Goal: Use online tool/utility: Utilize a website feature to perform a specific function

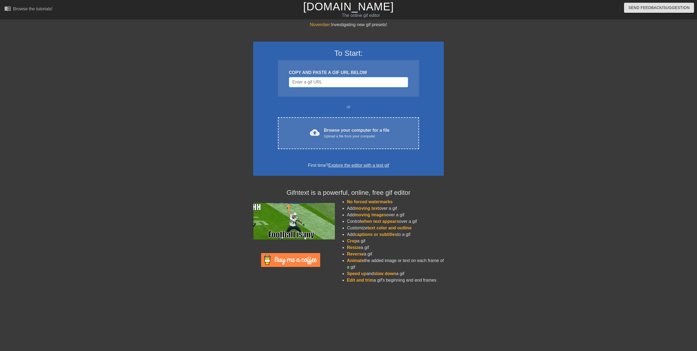
click at [371, 82] on input "Username" at bounding box center [348, 82] width 119 height 10
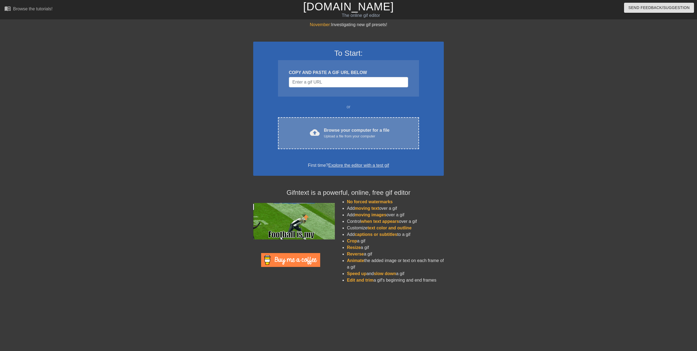
click at [380, 141] on div "cloud_upload Browse your computer for a file Upload a file from your computer C…" at bounding box center [348, 133] width 141 height 32
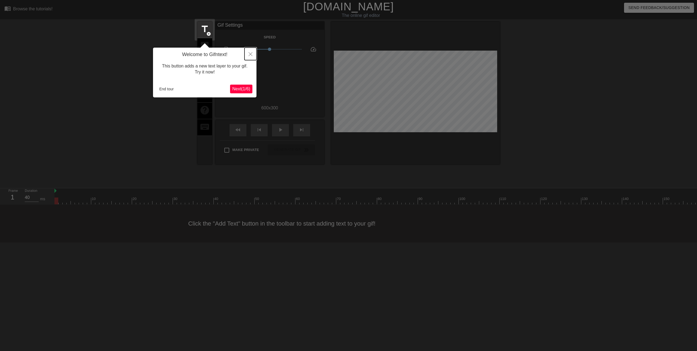
click at [250, 56] on icon "Close" at bounding box center [251, 54] width 4 height 4
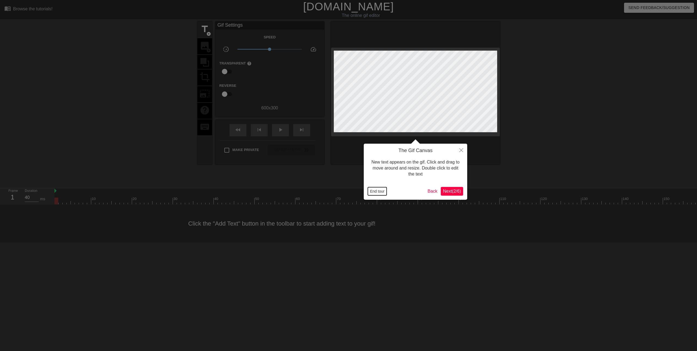
click at [373, 191] on button "End tour" at bounding box center [377, 191] width 19 height 8
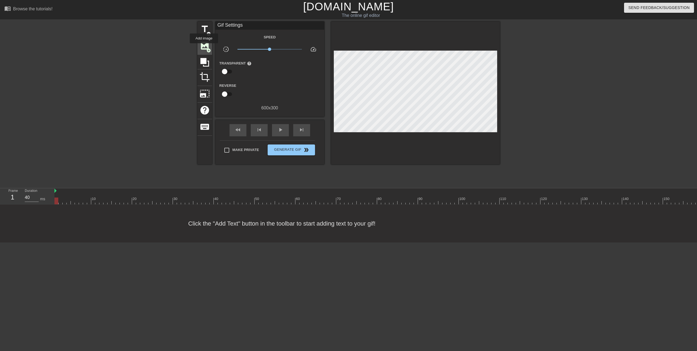
click at [204, 47] on span "image" at bounding box center [205, 46] width 10 height 10
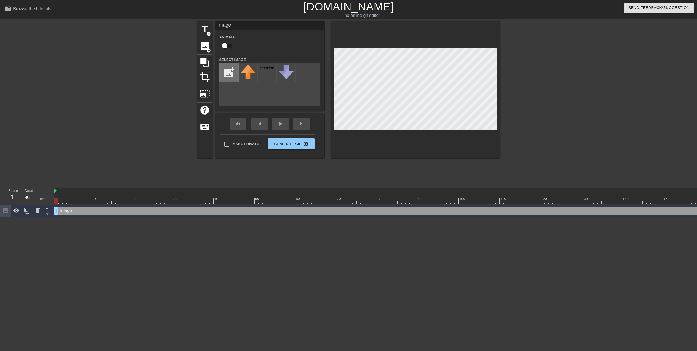
click at [224, 71] on input "file" at bounding box center [229, 72] width 19 height 19
type input "C:\fakepath\git terminal bar.png"
click at [252, 73] on div at bounding box center [248, 72] width 19 height 19
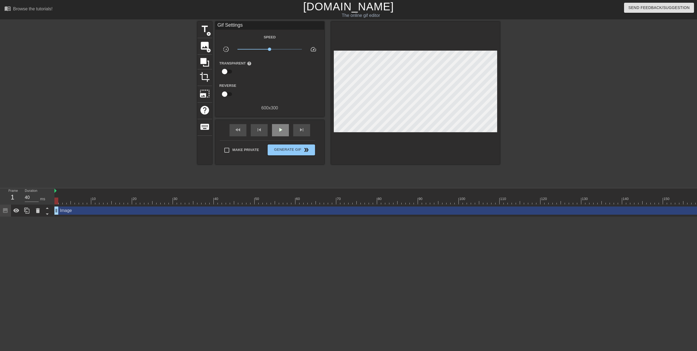
click at [283, 123] on div "fast_rewind skip_previous play_arrow skip_next" at bounding box center [270, 130] width 89 height 20
click at [279, 131] on span "play_arrow" at bounding box center [280, 130] width 7 height 7
click at [270, 48] on span "x1.04" at bounding box center [270, 49] width 3 height 3
click at [269, 41] on span "x1.04" at bounding box center [270, 40] width 8 height 4
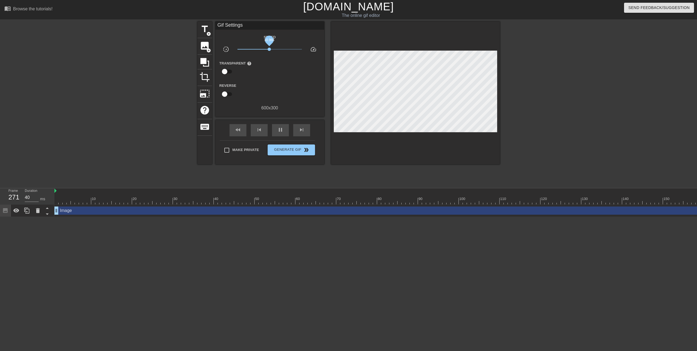
click at [272, 43] on span "x0.966" at bounding box center [269, 40] width 12 height 12
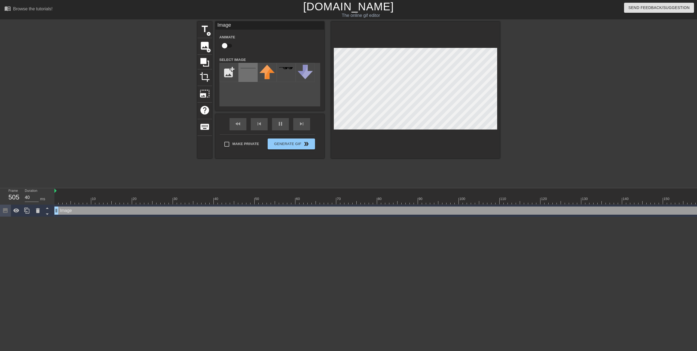
click at [245, 71] on div at bounding box center [248, 72] width 19 height 19
